Goal: Information Seeking & Learning: Learn about a topic

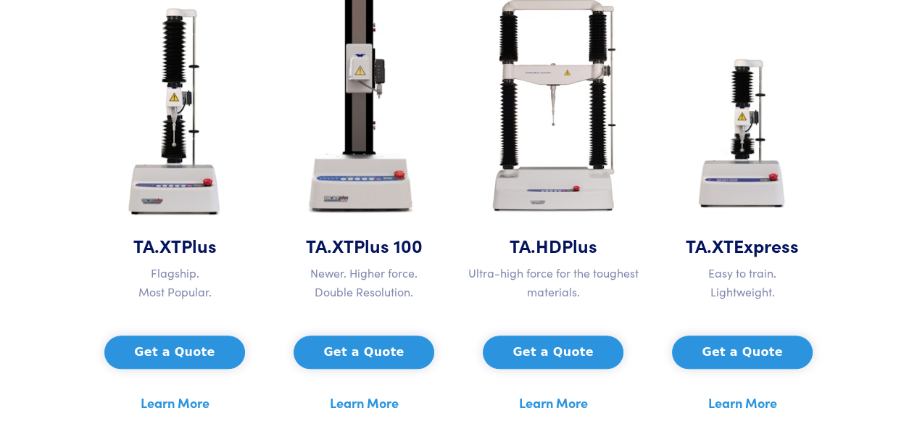
scroll to position [773, 0]
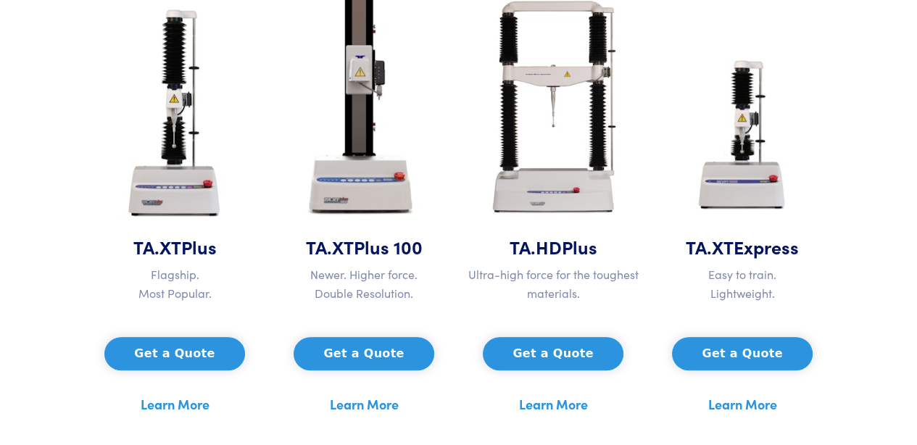
click at [745, 404] on link "Learn More" at bounding box center [742, 405] width 69 height 22
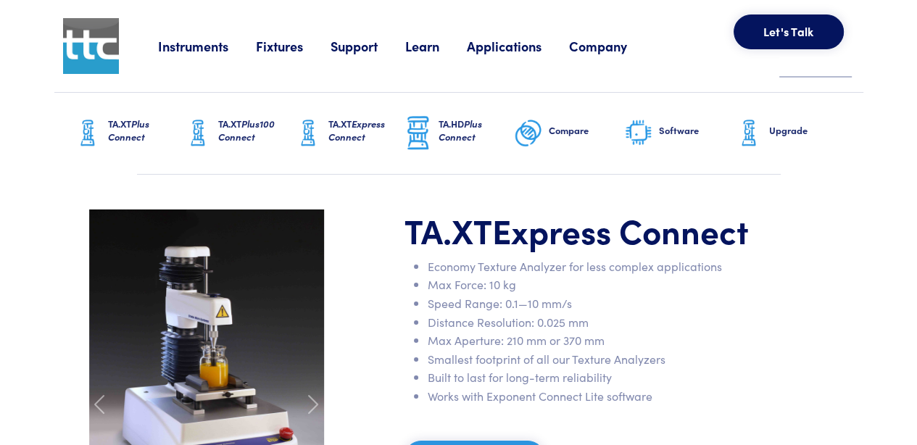
scroll to position [193, 0]
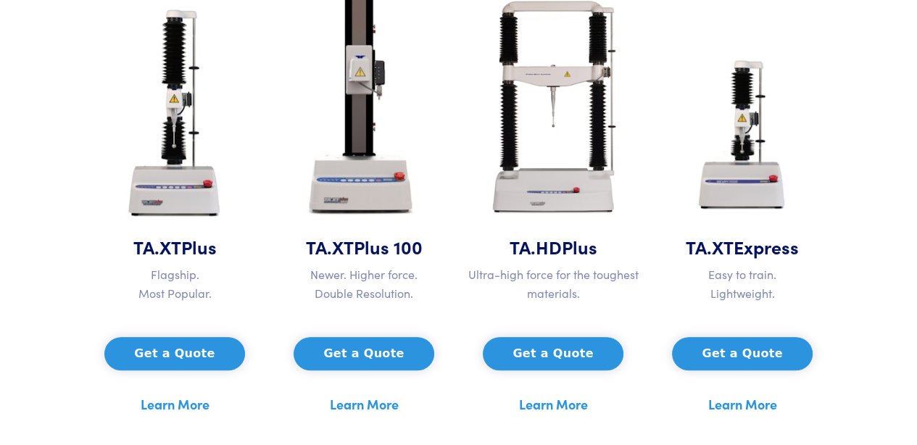
scroll to position [773, 0]
click at [175, 404] on link "Learn More" at bounding box center [175, 405] width 69 height 22
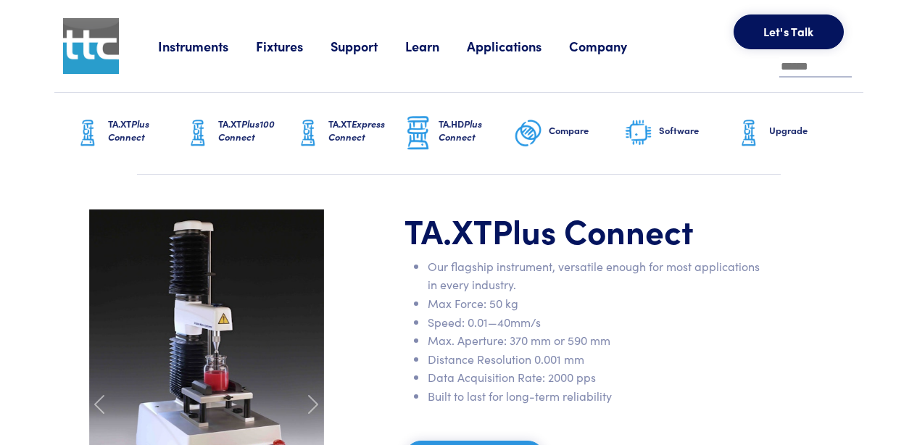
scroll to position [193, 0]
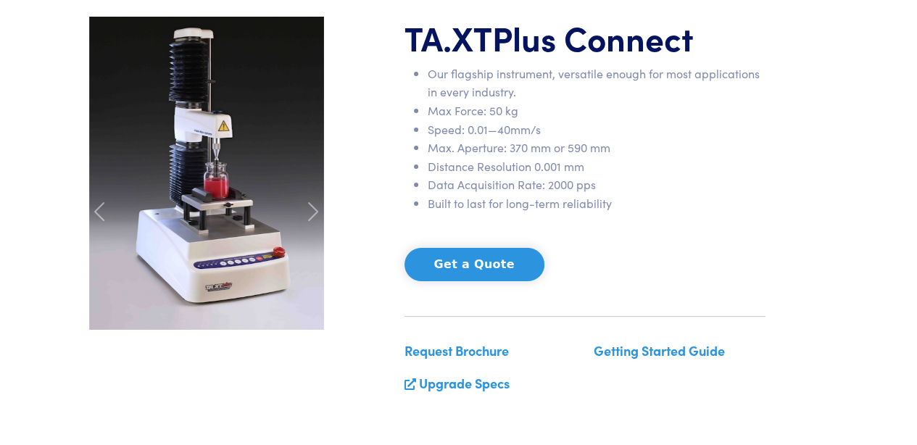
click at [494, 381] on link "Upgrade Specs" at bounding box center [464, 383] width 91 height 18
